Goal: Information Seeking & Learning: Learn about a topic

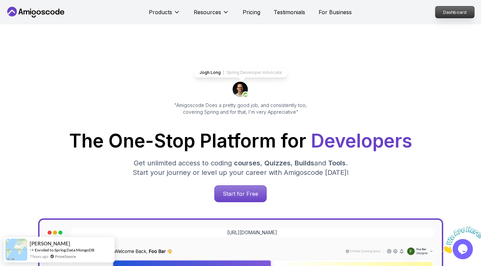
click at [446, 15] on p "Dashboard" at bounding box center [455, 11] width 39 height 11
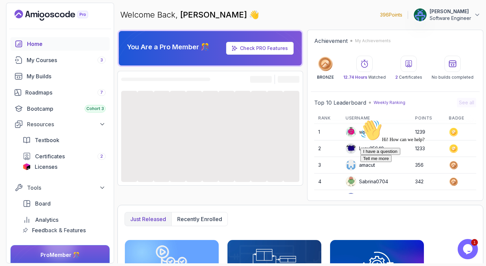
click at [474, 248] on div "Opens Chat This icon Opens the chat window." at bounding box center [468, 249] width 20 height 11
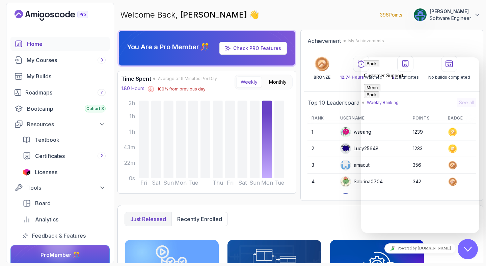
drag, startPoint x: 474, startPoint y: 248, endPoint x: 487, endPoint y: 263, distance: 19.9
click at [474, 248] on div "Close Chat This icon closes the chat window." at bounding box center [468, 249] width 20 height 8
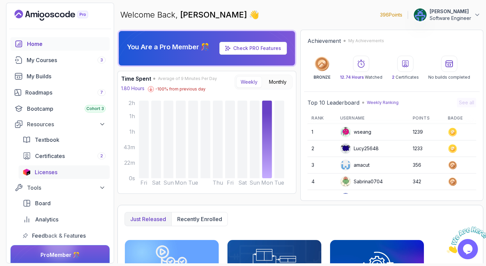
click at [41, 175] on span "Licenses" at bounding box center [46, 172] width 23 height 8
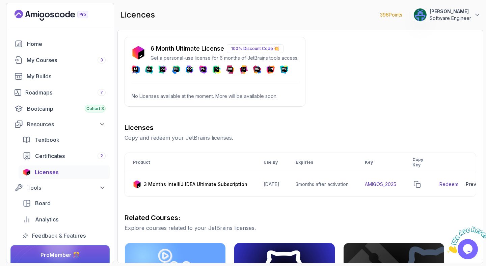
click at [242, 49] on p "100% Discount Code 💥" at bounding box center [255, 48] width 57 height 9
click at [197, 51] on p "6 Month Ultimate License" at bounding box center [188, 48] width 74 height 9
click at [193, 99] on p "No Licenses available at the moment. More will be available soon." at bounding box center [215, 96] width 167 height 7
click at [182, 56] on p "Get a personal-use license for 6 months of JetBrains tools access." at bounding box center [225, 58] width 148 height 7
click at [135, 53] on img at bounding box center [139, 53] width 14 height 14
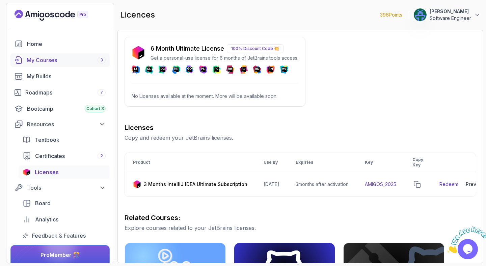
click at [47, 63] on div "My Courses 3" at bounding box center [66, 60] width 79 height 8
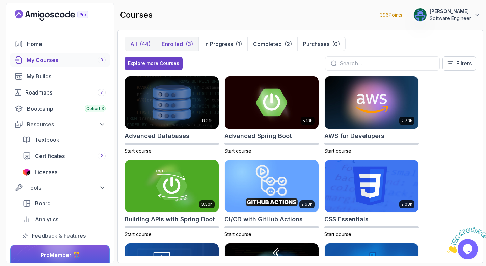
click at [184, 46] on button "Enrolled (3)" at bounding box center [177, 44] width 43 height 14
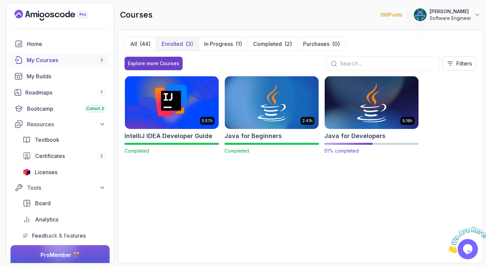
click at [365, 133] on h2 "Java for Developers" at bounding box center [355, 135] width 61 height 9
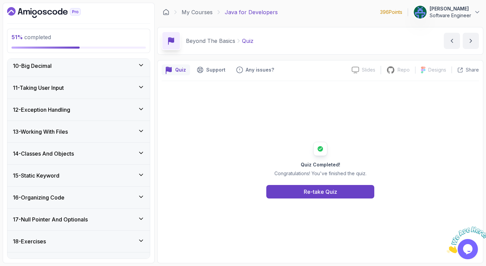
scroll to position [519, 0]
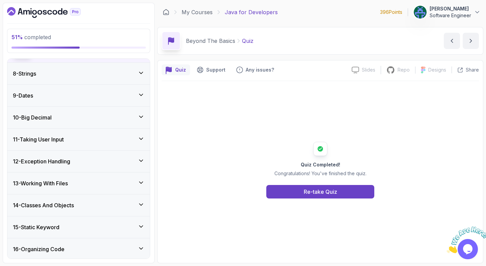
click at [58, 142] on h3 "11 - Taking User Input" at bounding box center [38, 139] width 51 height 8
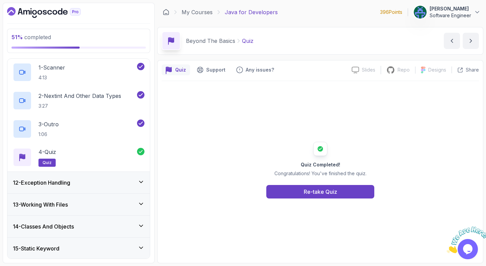
click at [61, 185] on h3 "12 - Exception Handling" at bounding box center [41, 183] width 57 height 8
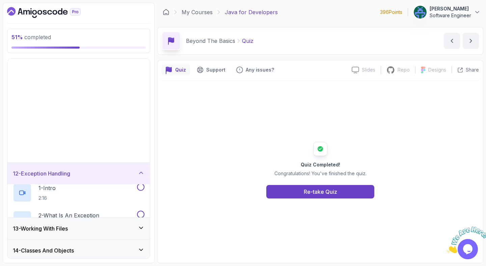
scroll to position [217, 0]
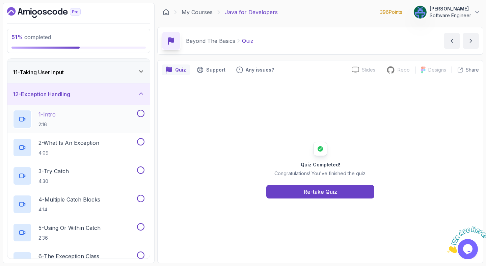
click at [70, 118] on div "1 - Intro 2:16" at bounding box center [74, 119] width 123 height 19
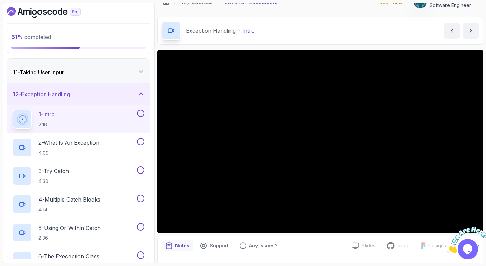
scroll to position [27, 0]
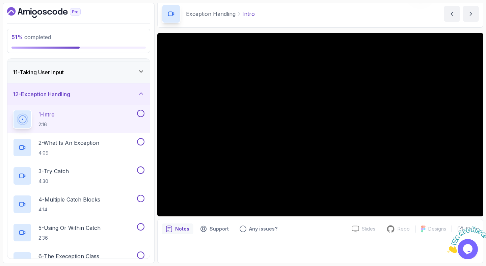
click at [447, 249] on icon "Close" at bounding box center [447, 252] width 0 height 6
click at [292, 247] on div at bounding box center [321, 249] width 318 height 19
click at [275, 252] on div at bounding box center [321, 249] width 318 height 19
click at [383, 10] on div "Exception Handling Intro Intro by [PERSON_NAME]" at bounding box center [320, 14] width 326 height 28
click at [367, 21] on div "Exception Handling Intro Intro by [PERSON_NAME]" at bounding box center [320, 14] width 326 height 28
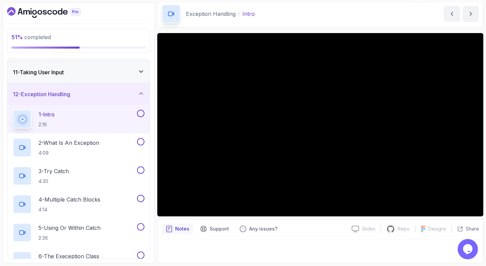
click at [369, 16] on div "Exception Handling Intro Intro by [PERSON_NAME]" at bounding box center [320, 14] width 326 height 28
click at [304, 19] on div "Exception Handling Intro Intro by [PERSON_NAME]" at bounding box center [320, 14] width 326 height 28
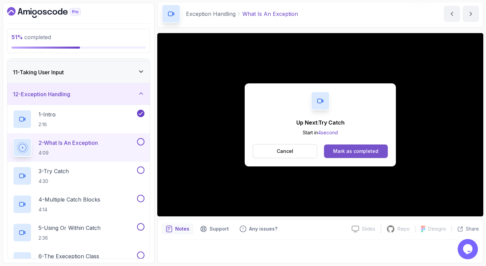
click at [359, 147] on button "Mark as completed" at bounding box center [356, 152] width 64 height 14
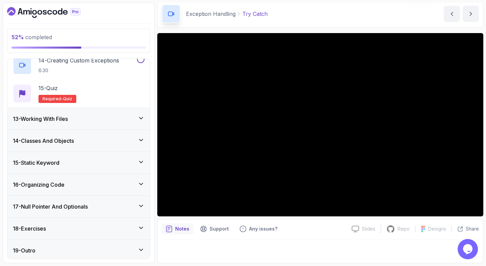
scroll to position [643, 0]
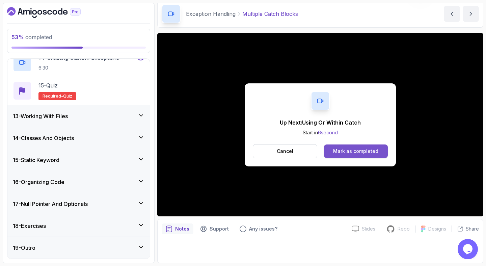
click at [355, 151] on div "Mark as completed" at bounding box center [355, 151] width 45 height 7
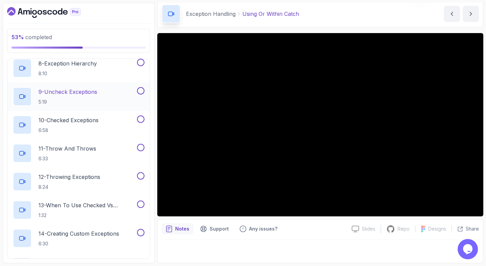
scroll to position [476, 0]
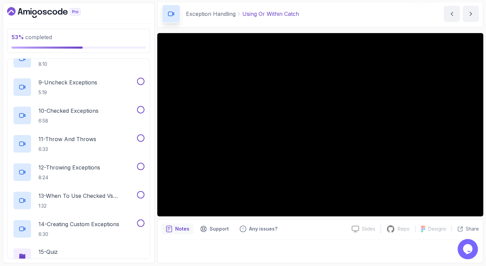
click at [143, 11] on div at bounding box center [78, 12] width 143 height 11
click at [349, 15] on div "Exception Handling The Exeception Class The Exeception Class by [PERSON_NAME]" at bounding box center [320, 14] width 326 height 28
click at [148, 17] on div at bounding box center [78, 12] width 143 height 11
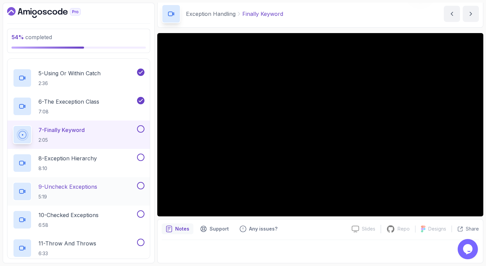
scroll to position [348, 0]
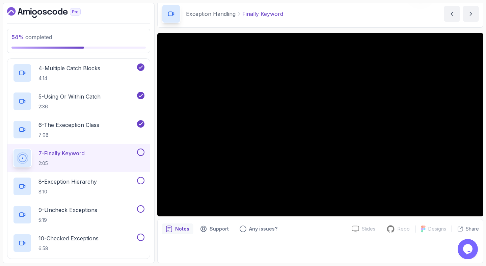
click at [265, 252] on div at bounding box center [321, 249] width 318 height 19
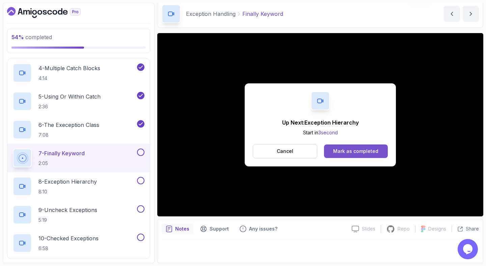
click at [351, 151] on div "Mark as completed" at bounding box center [355, 151] width 45 height 7
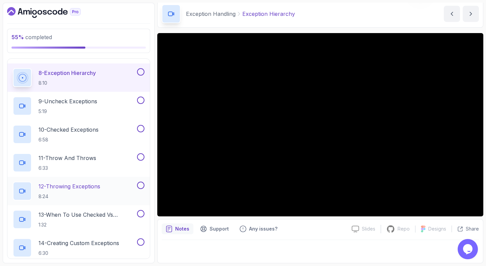
scroll to position [494, 0]
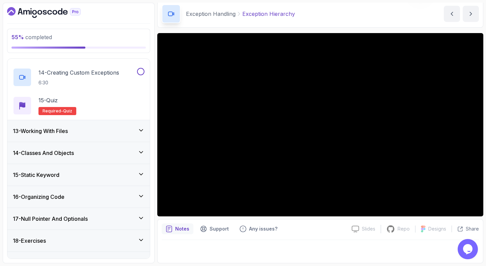
click at [106, 130] on div "13 - Working With Files" at bounding box center [79, 131] width 132 height 8
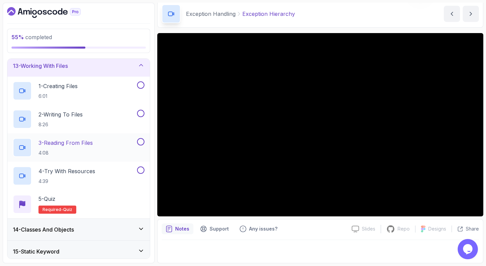
scroll to position [267, 0]
click at [126, 69] on div "13 - Working With Files" at bounding box center [79, 66] width 132 height 8
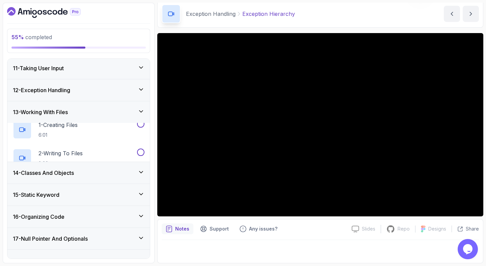
scroll to position [217, 0]
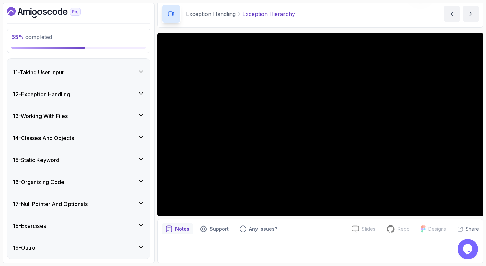
click at [98, 137] on div "14 - Classes And Objects" at bounding box center [79, 138] width 132 height 8
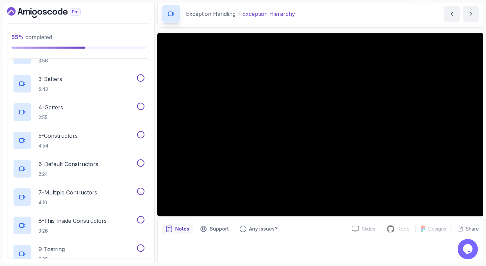
scroll to position [235, 0]
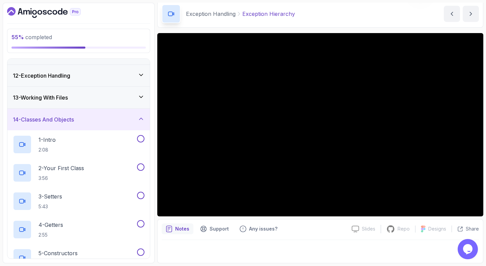
click at [128, 114] on div "14 - Classes And Objects" at bounding box center [78, 120] width 143 height 22
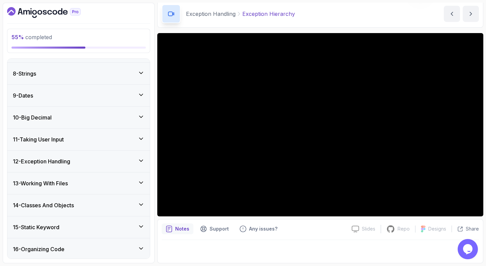
scroll to position [151, 0]
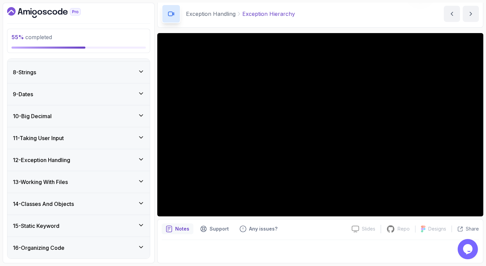
click at [75, 163] on div "12 - Exception Handling" at bounding box center [79, 160] width 132 height 8
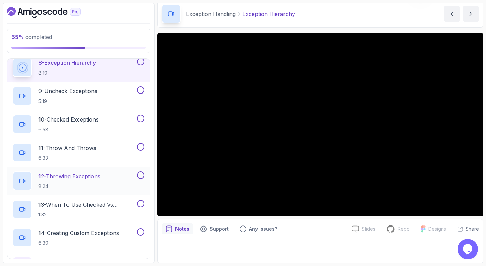
scroll to position [467, 0]
click at [280, 242] on div at bounding box center [321, 249] width 318 height 19
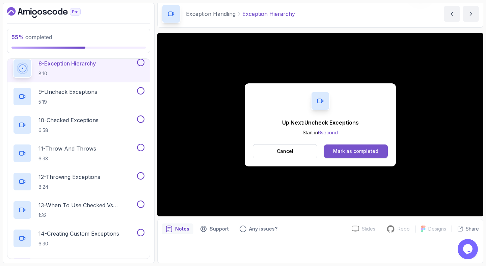
click at [370, 150] on div "Mark as completed" at bounding box center [355, 151] width 45 height 7
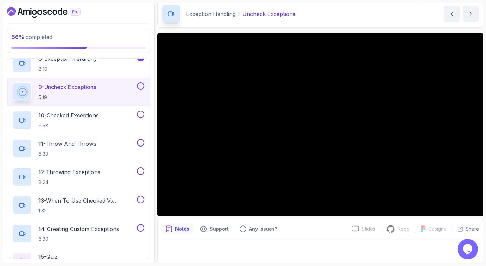
click at [338, 20] on div "Exception Handling Uncheck Exceptions Uncheck Exceptions by [PERSON_NAME]" at bounding box center [320, 14] width 326 height 28
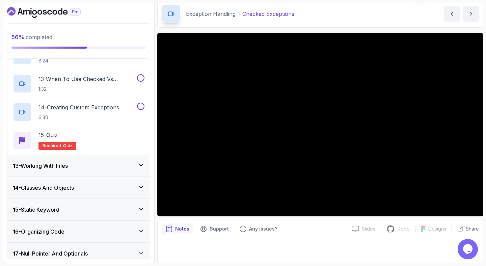
scroll to position [643, 0]
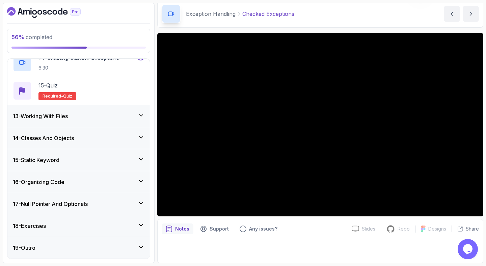
click at [111, 114] on div "13 - Working With Files" at bounding box center [79, 116] width 132 height 8
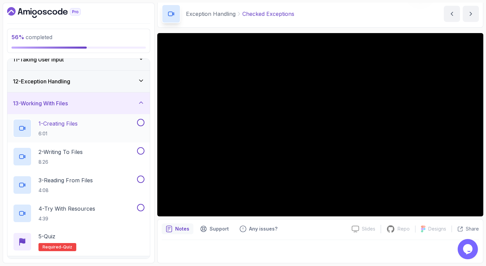
scroll to position [231, 0]
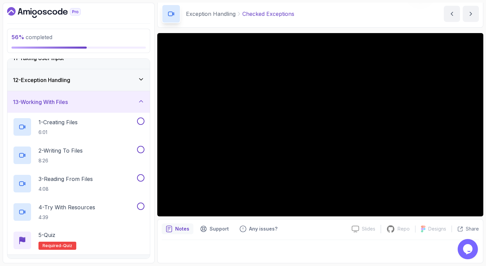
click at [94, 86] on div "12 - Exception Handling" at bounding box center [78, 80] width 143 height 22
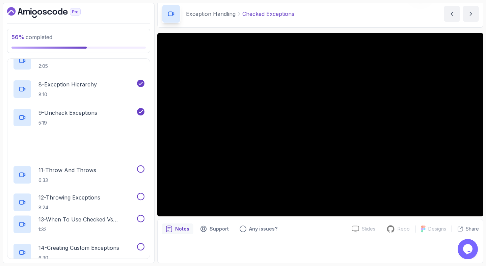
scroll to position [544, 0]
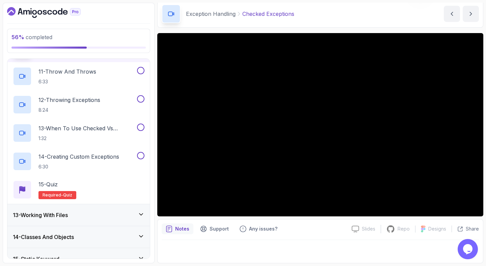
click at [333, 15] on div "Exception Handling Checked Exceptions Checked Exceptions by [PERSON_NAME]" at bounding box center [320, 14] width 326 height 28
click at [334, 11] on div "Exception Handling Checked Exceptions Checked Exceptions by [PERSON_NAME]" at bounding box center [320, 14] width 326 height 28
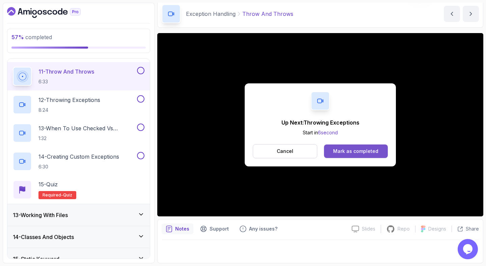
click at [343, 152] on div "Mark as completed" at bounding box center [355, 151] width 45 height 7
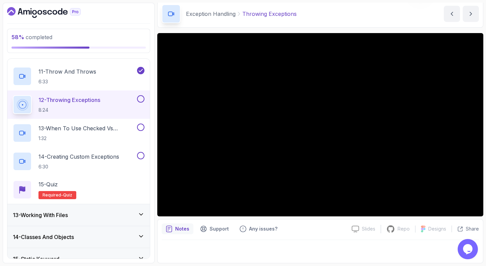
click at [290, 230] on div "Notes Support Any issues?" at bounding box center [254, 229] width 185 height 11
click at [314, 234] on div "Notes Support Any issues?" at bounding box center [254, 229] width 185 height 11
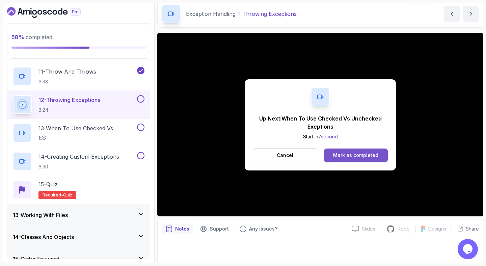
click at [368, 151] on button "Mark as completed" at bounding box center [356, 156] width 64 height 14
